Goal: Find contact information: Find contact information

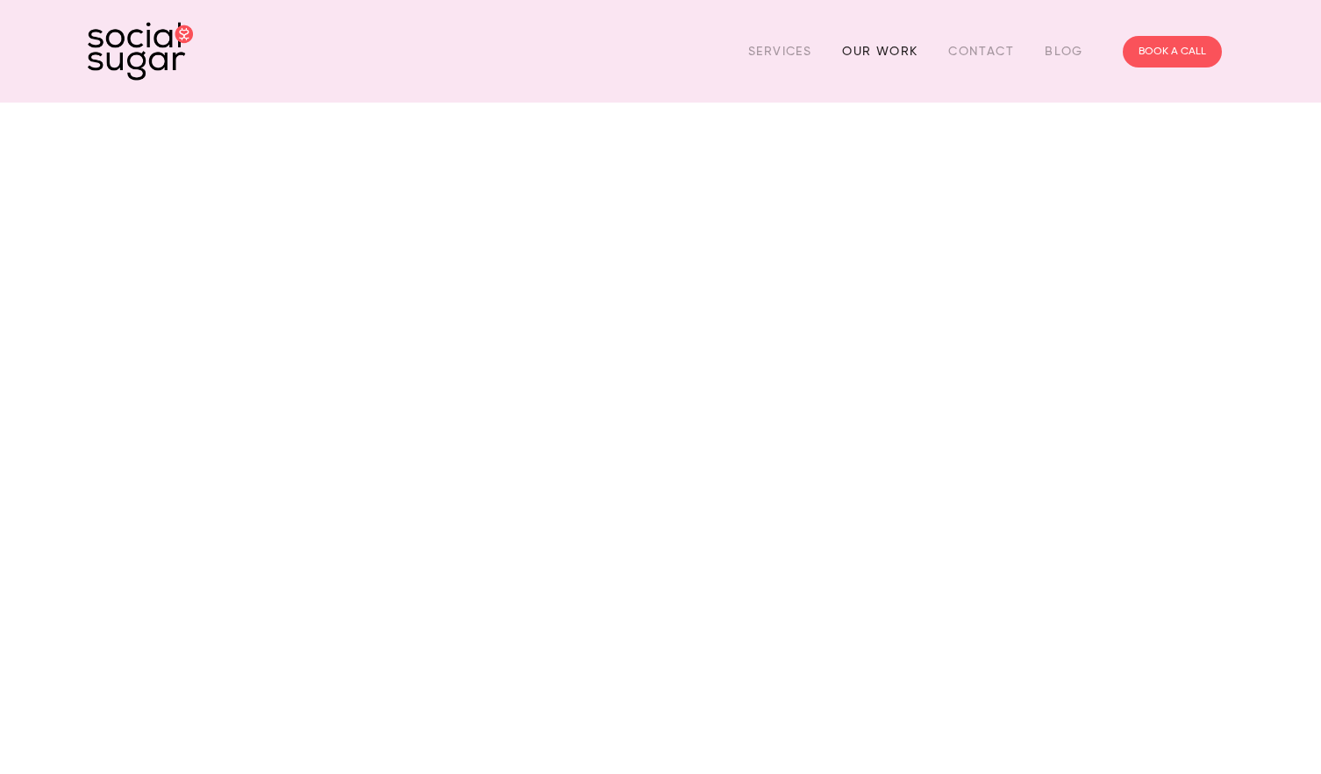
click at [875, 49] on link "Our Work" at bounding box center [879, 51] width 75 height 27
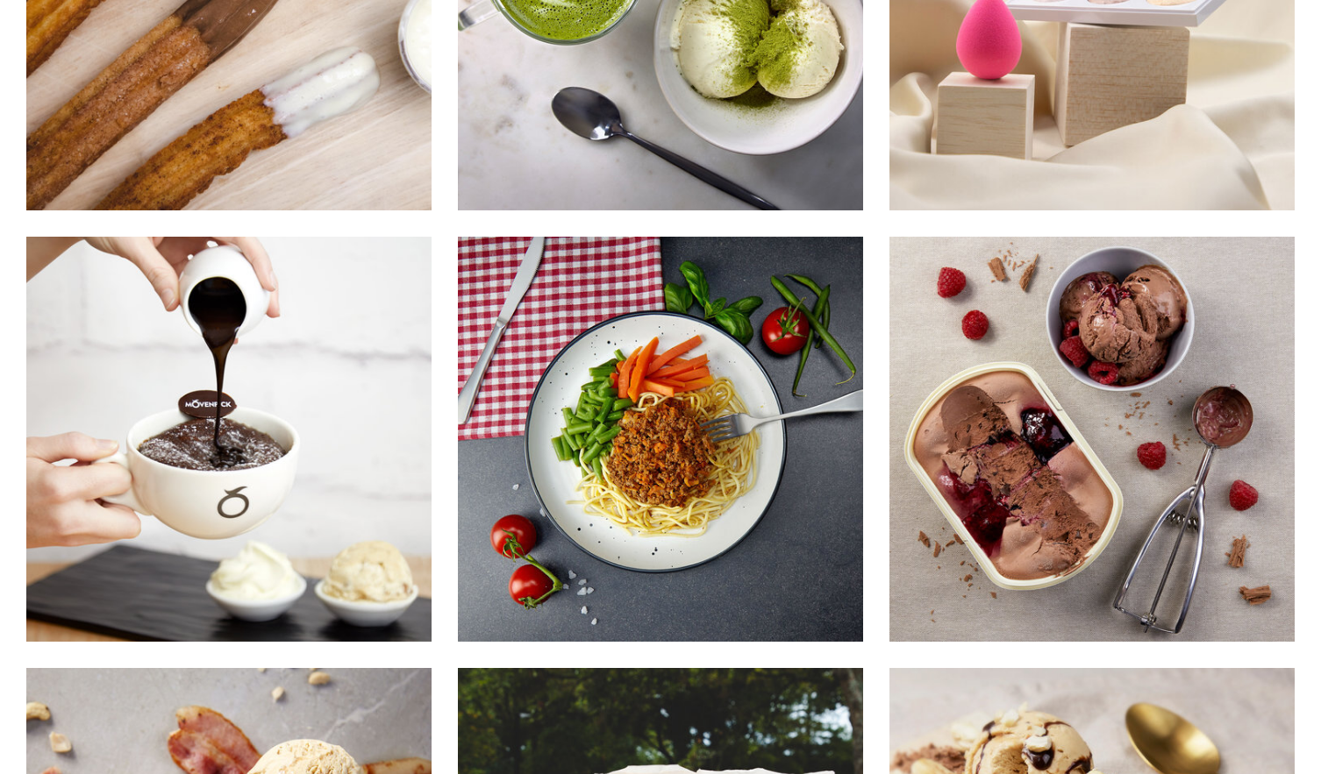
scroll to position [14164, 0]
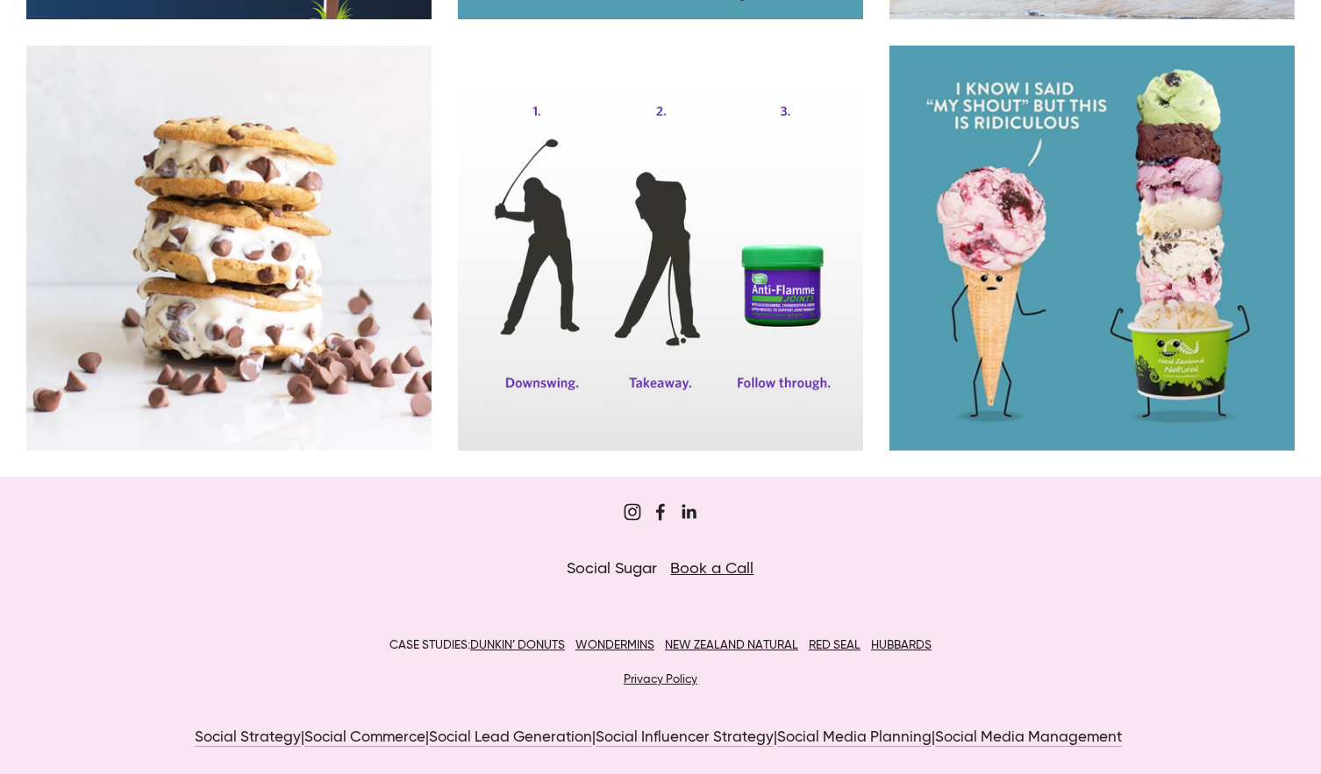
drag, startPoint x: 855, startPoint y: 641, endPoint x: 1206, endPoint y: 700, distance: 355.7
click at [1208, 700] on div "CASE STUDIES: DUNKIN’ DONUTS WONDERMINS NEW ZEALAND NATURAL RED SEAL HUBBARDS P…" at bounding box center [661, 663] width 1146 height 92
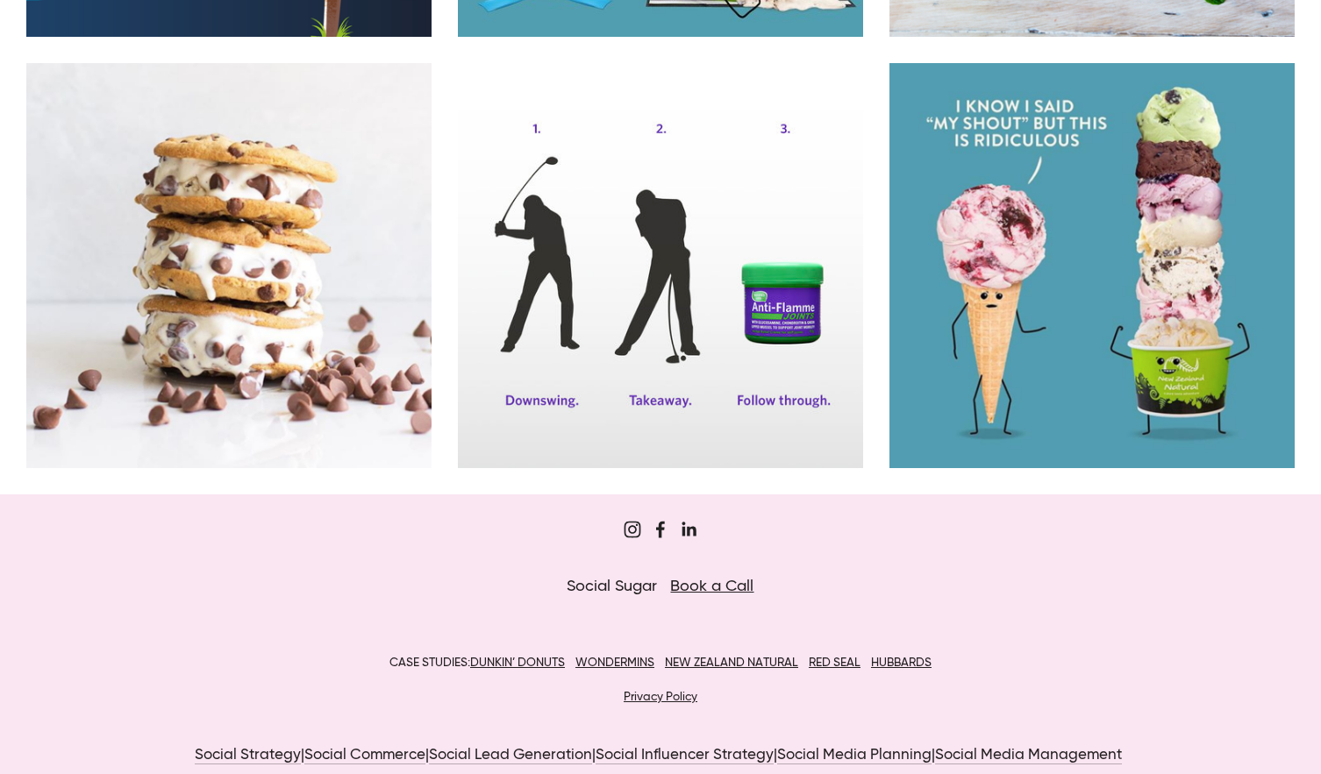
scroll to position [0, 0]
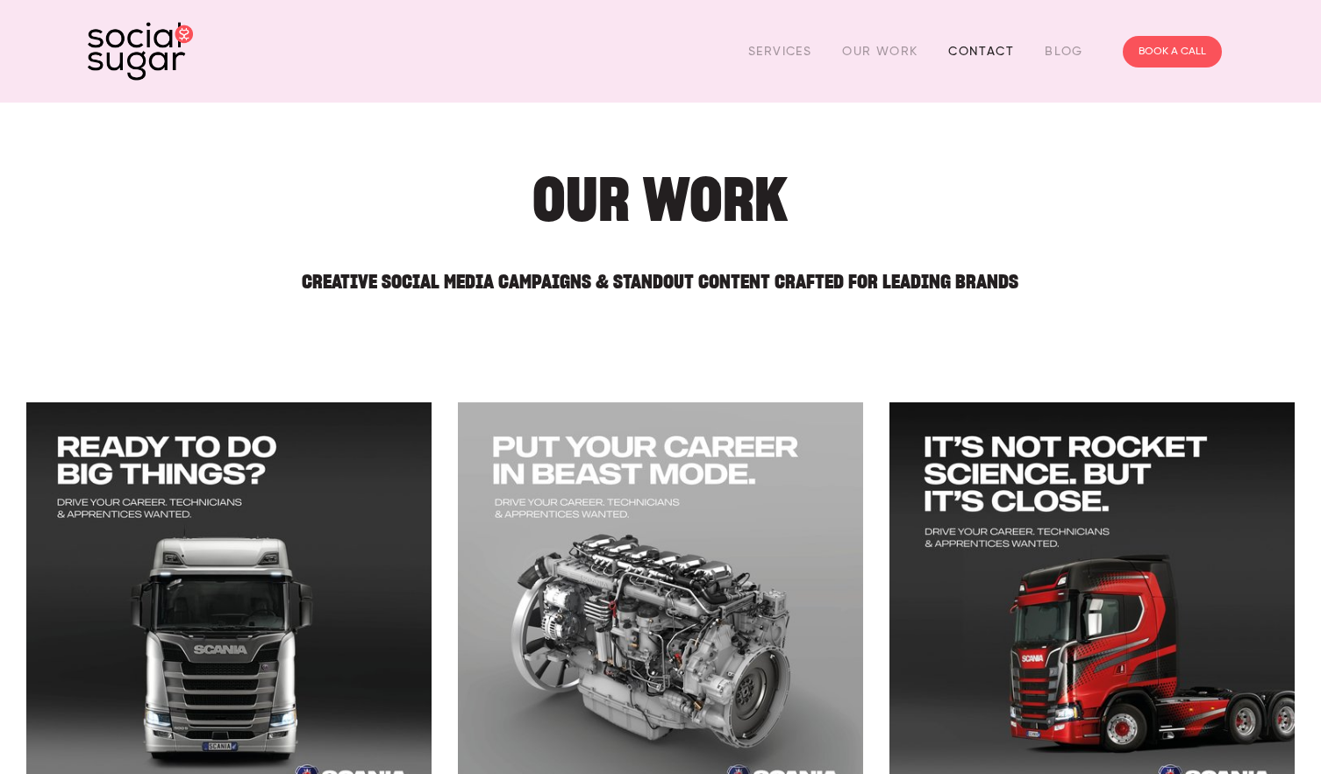
click at [984, 53] on link "Contact" at bounding box center [981, 51] width 66 height 27
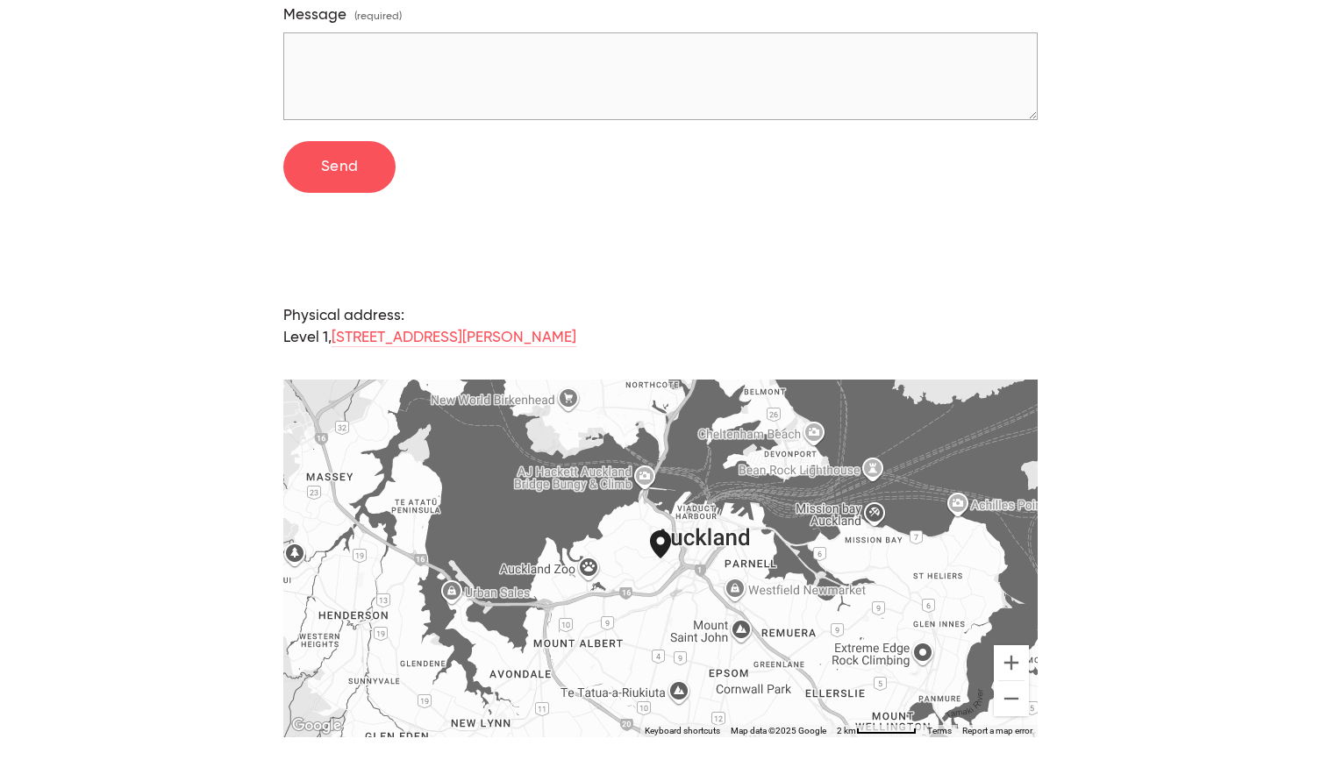
scroll to position [789, 0]
